Goal: Information Seeking & Learning: Stay updated

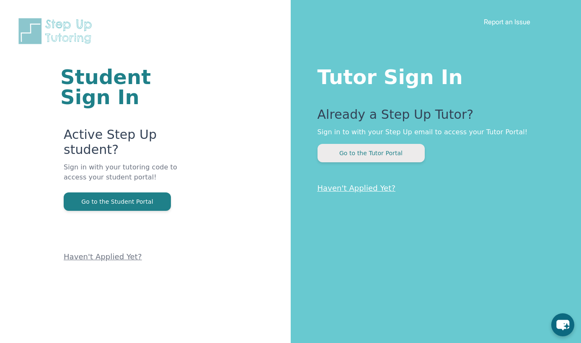
click at [348, 152] on button "Go to the Tutor Portal" at bounding box center [370, 153] width 107 height 18
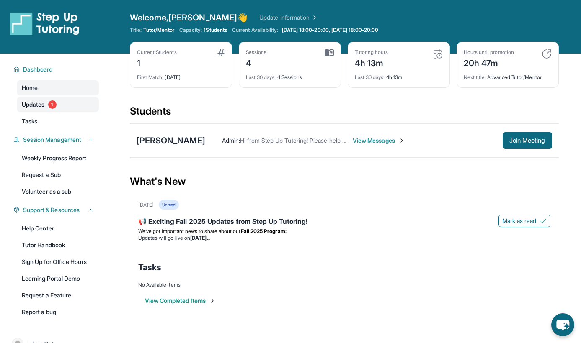
click at [32, 103] on span "Updates" at bounding box center [33, 104] width 23 height 8
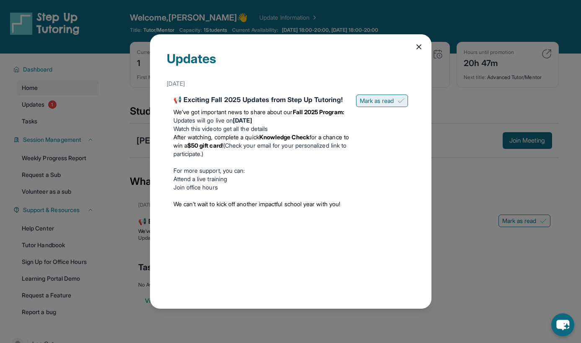
click at [379, 100] on span "Mark as read" at bounding box center [377, 101] width 34 height 8
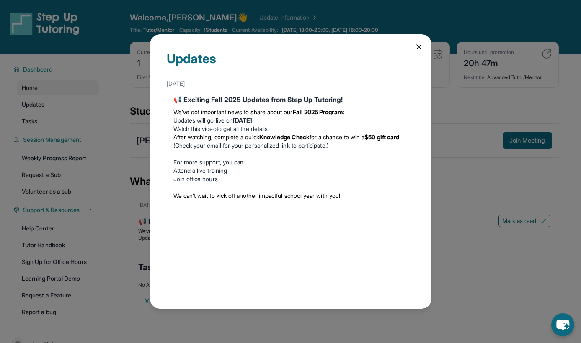
click at [420, 45] on icon at bounding box center [418, 47] width 4 height 4
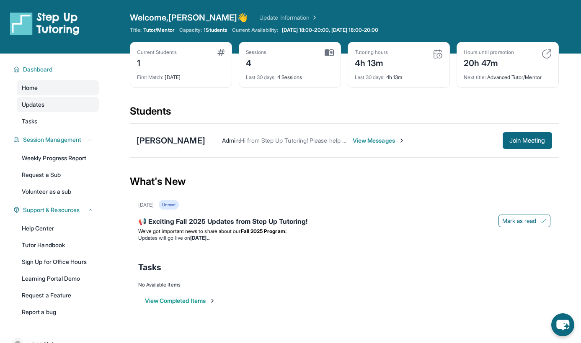
click at [28, 104] on span "Updates" at bounding box center [33, 104] width 23 height 8
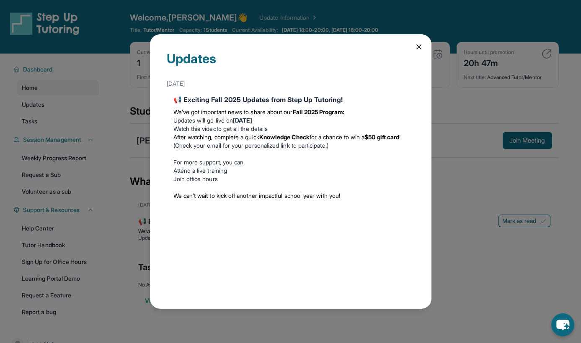
click at [222, 102] on div "📢 Exciting Fall 2025 Updates from Step Up Tutoring!" at bounding box center [290, 100] width 234 height 10
click at [188, 63] on div "Updates" at bounding box center [291, 63] width 248 height 25
click at [290, 107] on div "We’ve got important news to share about our Fall 2025 Program: Updates will go …" at bounding box center [290, 154] width 234 height 99
click at [416, 45] on icon at bounding box center [418, 47] width 4 height 4
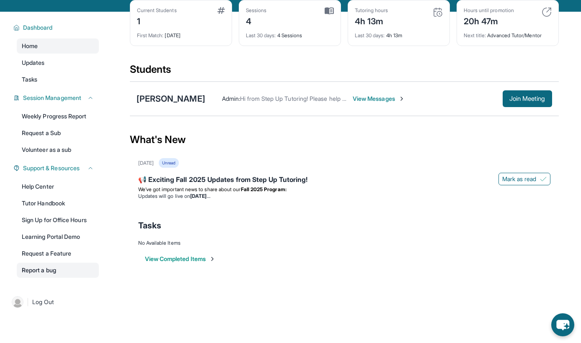
scroll to position [54, 0]
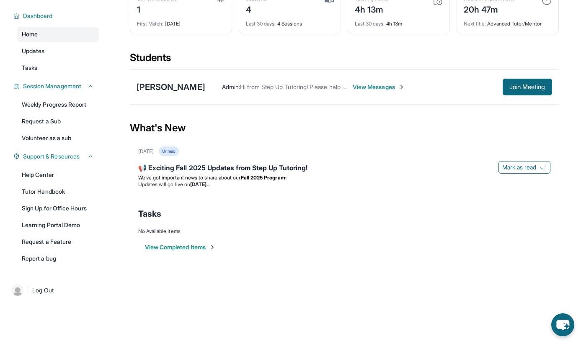
click at [31, 33] on span "Home" at bounding box center [30, 34] width 16 height 8
click at [27, 32] on span "Home" at bounding box center [30, 34] width 16 height 8
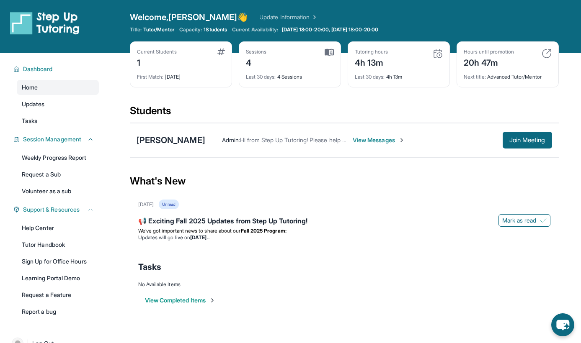
scroll to position [0, 0]
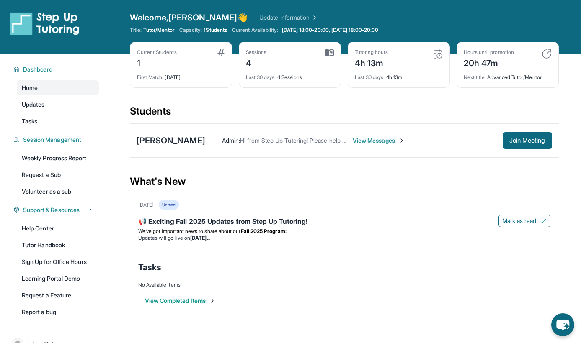
click at [277, 68] on div "Sessions 4" at bounding box center [290, 59] width 88 height 20
click at [366, 75] on span "Last 30 days :" at bounding box center [370, 77] width 30 height 6
click at [200, 67] on div "Current Students 1" at bounding box center [181, 59] width 88 height 20
click at [39, 67] on span "Dashboard" at bounding box center [38, 69] width 30 height 8
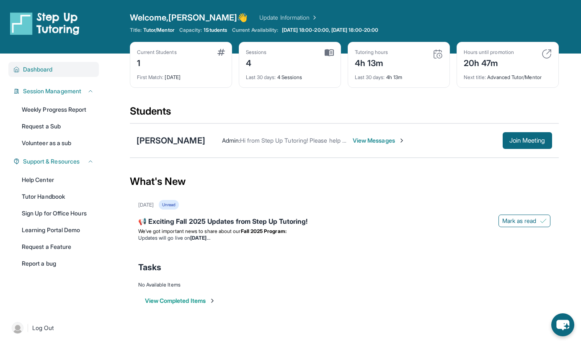
click at [39, 67] on span "Dashboard" at bounding box center [38, 69] width 30 height 8
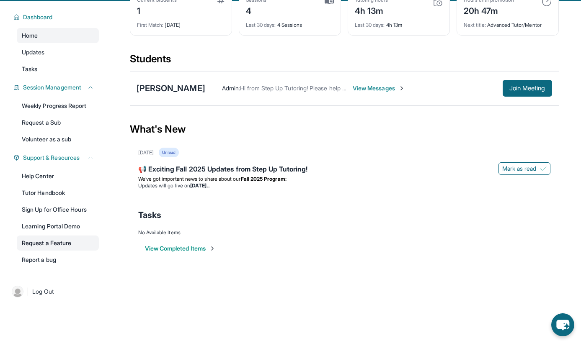
scroll to position [54, 0]
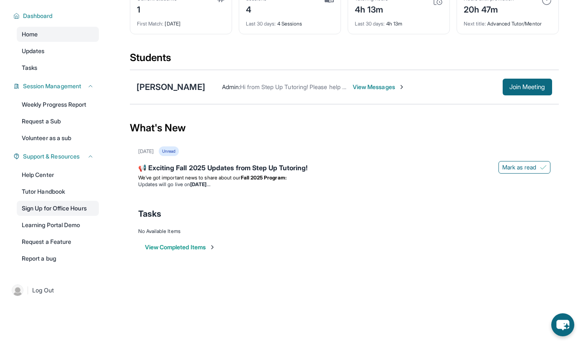
click at [71, 208] on link "Sign Up for Office Hours" at bounding box center [58, 208] width 82 height 15
click at [36, 34] on span "Home" at bounding box center [30, 34] width 16 height 8
click at [29, 33] on span "Home" at bounding box center [30, 34] width 16 height 8
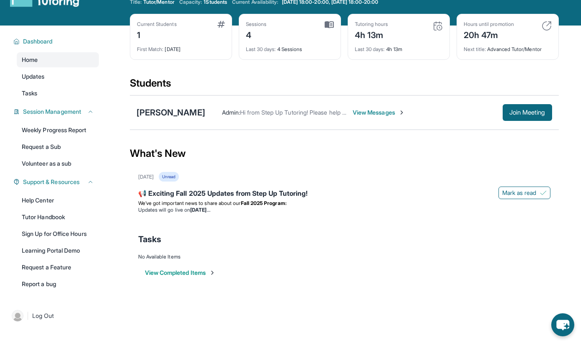
scroll to position [0, 0]
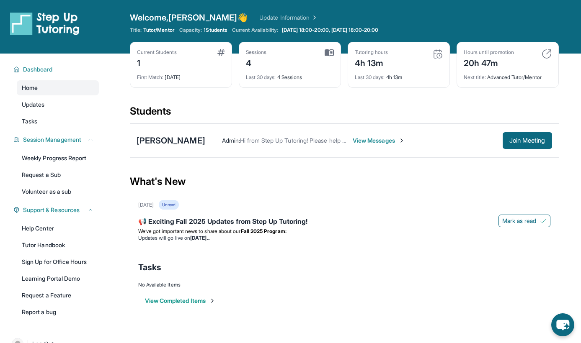
click at [259, 17] on link "Update Information" at bounding box center [288, 17] width 59 height 8
click at [360, 138] on span "View Messages" at bounding box center [378, 140] width 52 height 8
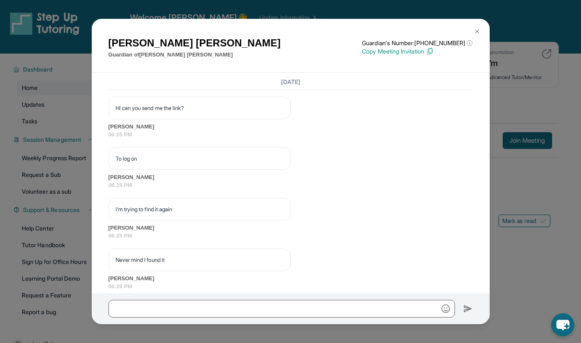
scroll to position [1474, 0]
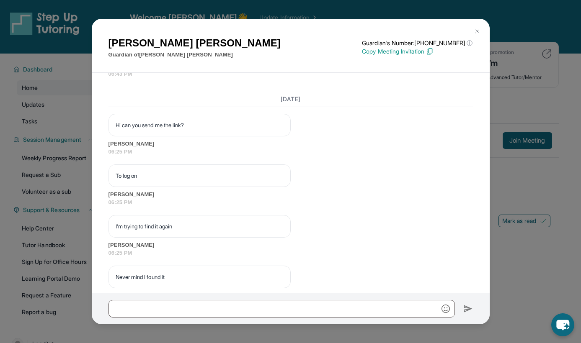
click at [477, 29] on img at bounding box center [476, 31] width 7 height 7
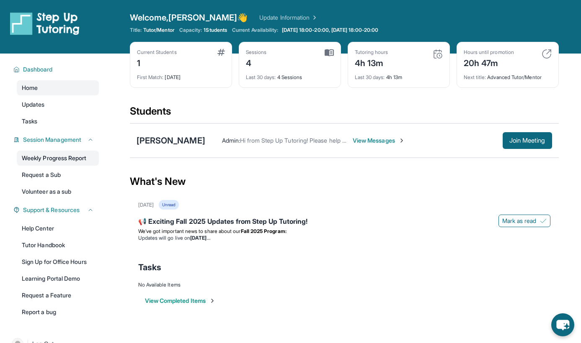
click at [57, 155] on link "Weekly Progress Report" at bounding box center [58, 158] width 82 height 15
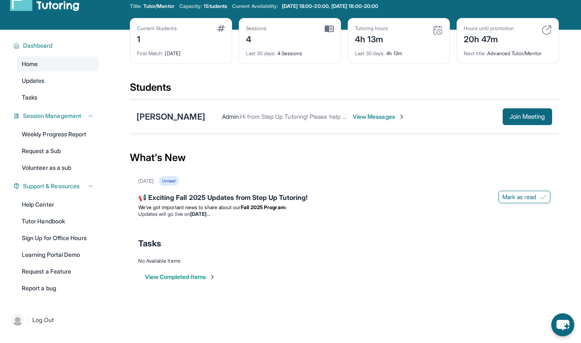
scroll to position [54, 0]
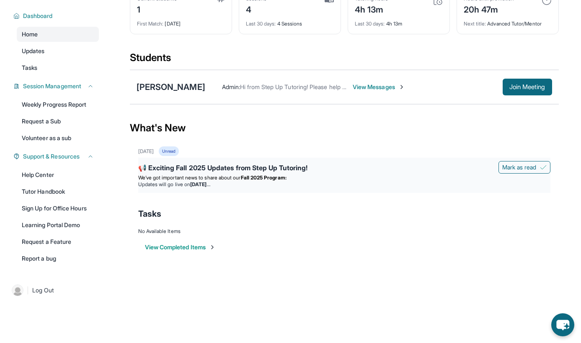
click at [210, 170] on div "📢 Exciting Fall 2025 Updates from Step Up Tutoring!" at bounding box center [344, 169] width 412 height 12
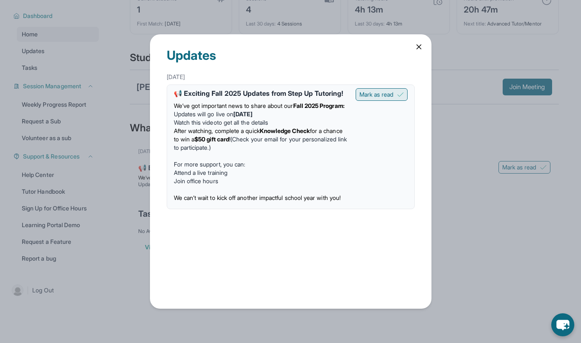
click at [386, 93] on span "Mark as read" at bounding box center [376, 94] width 34 height 8
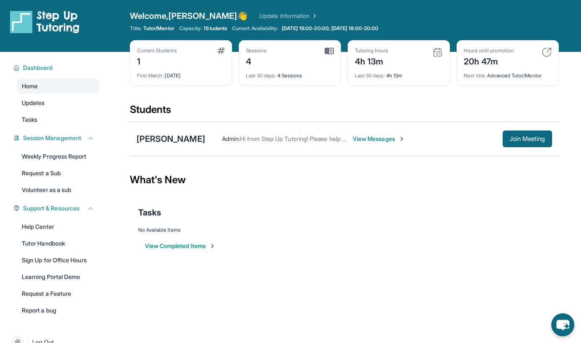
scroll to position [0, 0]
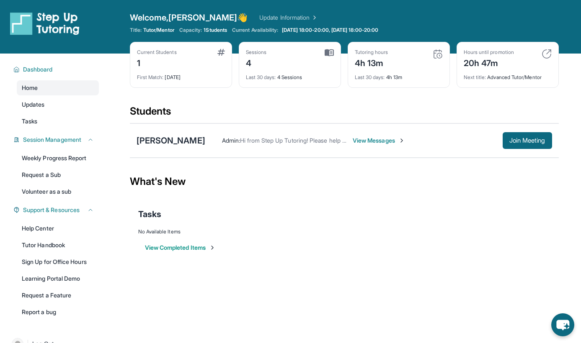
click at [259, 17] on link "Update Information" at bounding box center [288, 17] width 59 height 8
click at [54, 158] on link "Weekly Progress Report" at bounding box center [58, 158] width 82 height 15
